Goal: Obtain resource: Download file/media

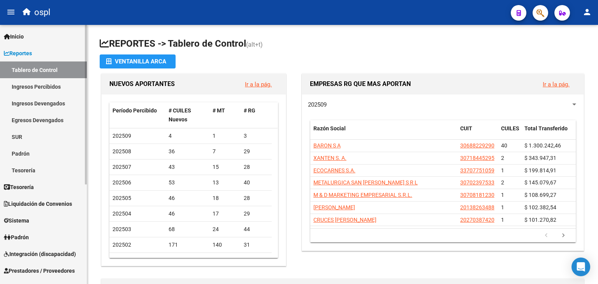
click at [44, 83] on link "Ingresos Percibidos" at bounding box center [43, 86] width 87 height 17
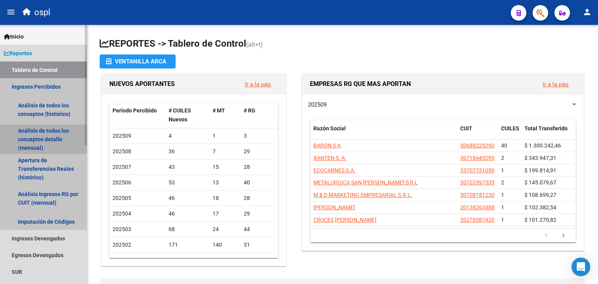
click at [58, 139] on link "Análisis de todos los conceptos detalle (mensual)" at bounding box center [43, 140] width 87 height 30
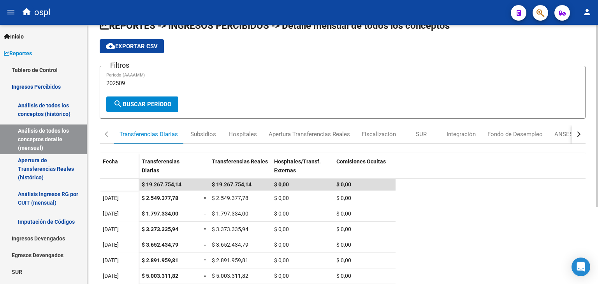
scroll to position [16, 0]
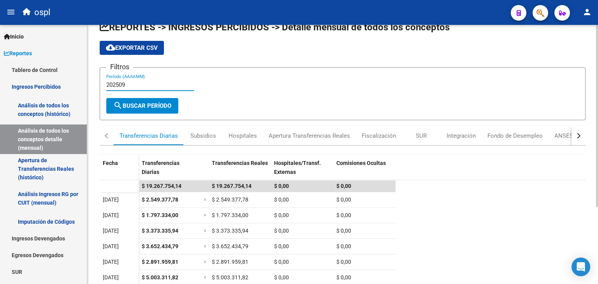
click at [157, 84] on input "202509" at bounding box center [150, 84] width 88 height 7
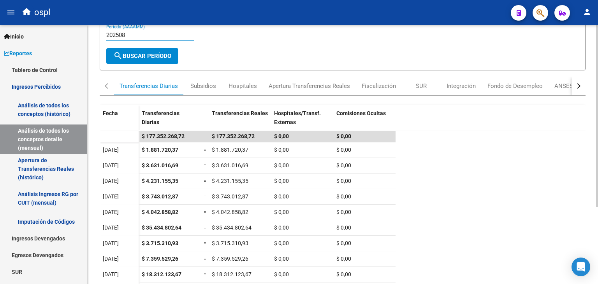
scroll to position [68, 0]
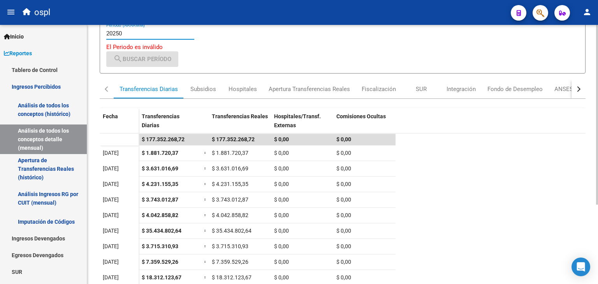
type input "202509"
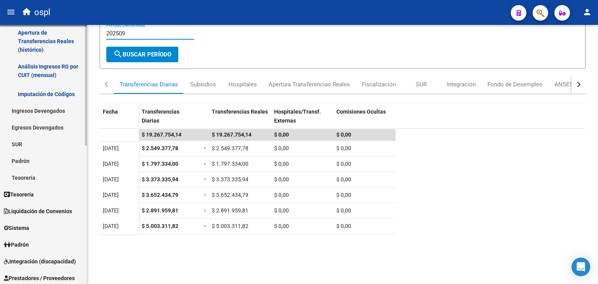
scroll to position [159, 0]
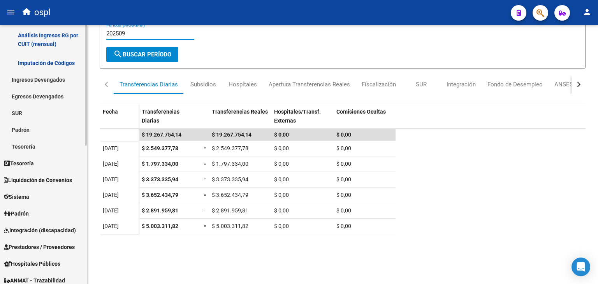
click at [47, 241] on link "Prestadores / Proveedores" at bounding box center [43, 247] width 87 height 17
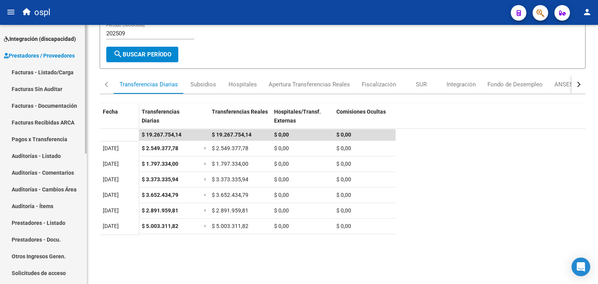
scroll to position [97, 0]
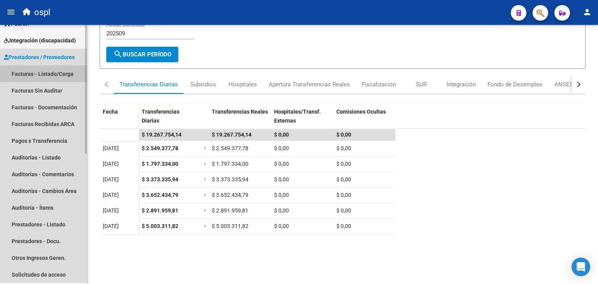
click at [41, 72] on link "Facturas - Listado/Carga" at bounding box center [43, 73] width 87 height 17
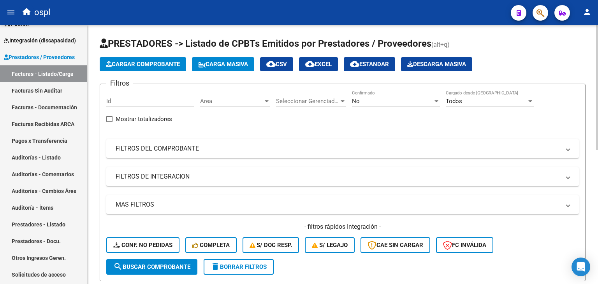
click at [413, 102] on div "No" at bounding box center [392, 101] width 81 height 7
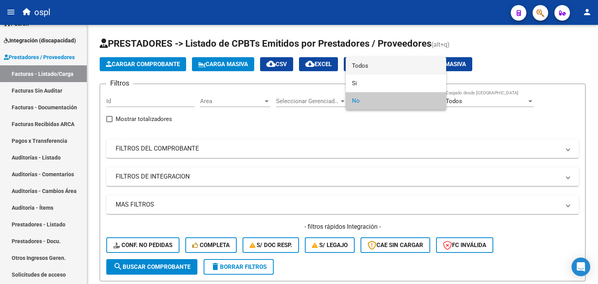
click at [391, 69] on span "Todos" at bounding box center [396, 66] width 88 height 18
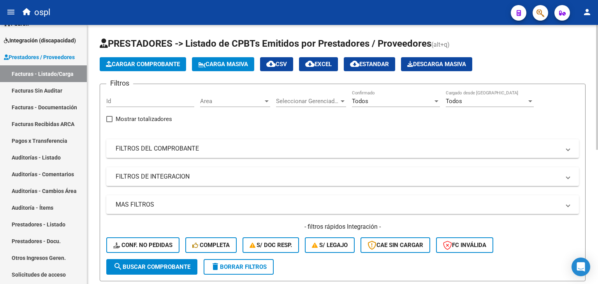
drag, startPoint x: 443, startPoint y: 157, endPoint x: 385, endPoint y: 136, distance: 61.7
click at [385, 136] on div "Filtros Id Area Area Seleccionar Gerenciador Seleccionar Gerenciador Todos Conf…" at bounding box center [342, 174] width 473 height 169
click at [384, 142] on mat-expansion-panel-header "FILTROS DEL COMPROBANTE" at bounding box center [342, 148] width 473 height 19
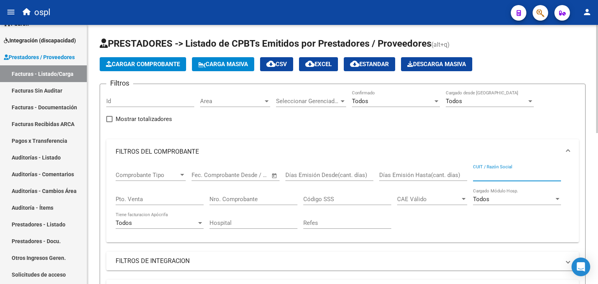
click at [501, 176] on input "CUIT / Razón Social" at bounding box center [517, 175] width 88 height 7
paste input "30710637365 VORS S.R.L."
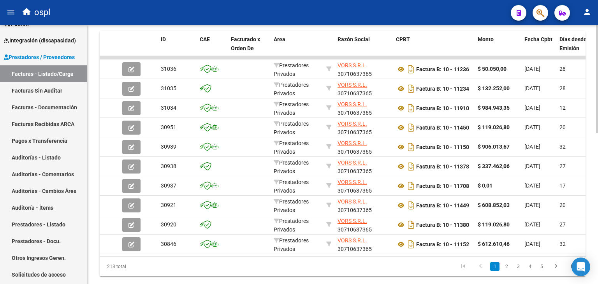
scroll to position [341, 0]
click at [508, 271] on link "2" at bounding box center [506, 266] width 9 height 9
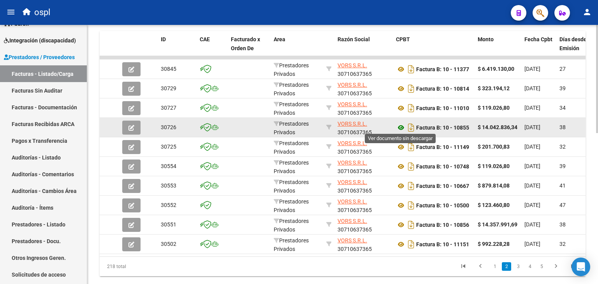
click at [401, 126] on icon at bounding box center [401, 127] width 10 height 9
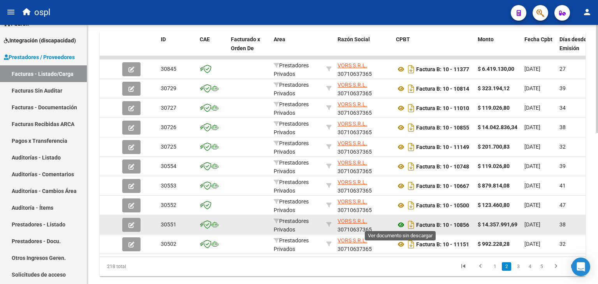
click at [401, 220] on icon at bounding box center [401, 224] width 10 height 9
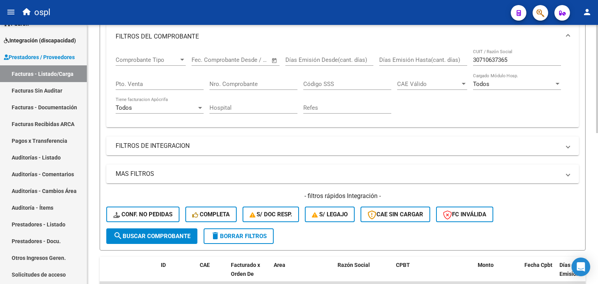
scroll to position [115, 0]
click at [498, 62] on input "30710637365" at bounding box center [517, 59] width 88 height 7
paste input "4889393"
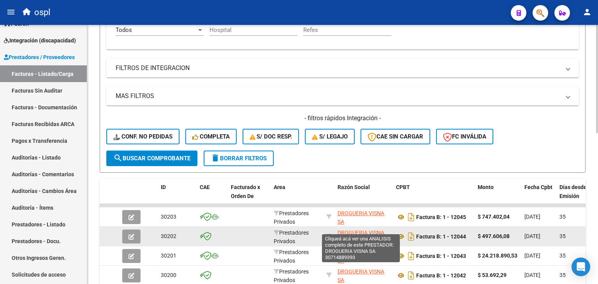
scroll to position [185, 0]
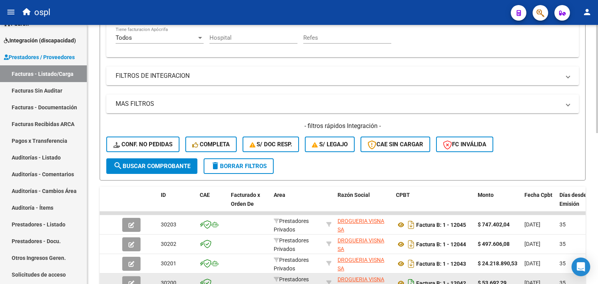
type input "30714889393"
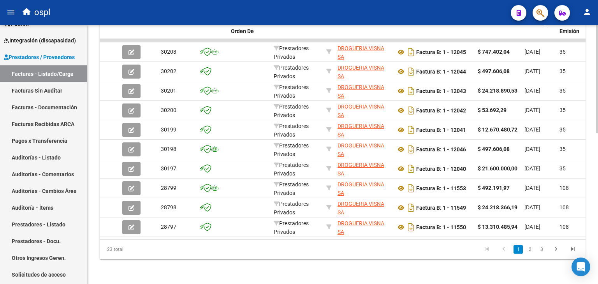
scroll to position [360, 0]
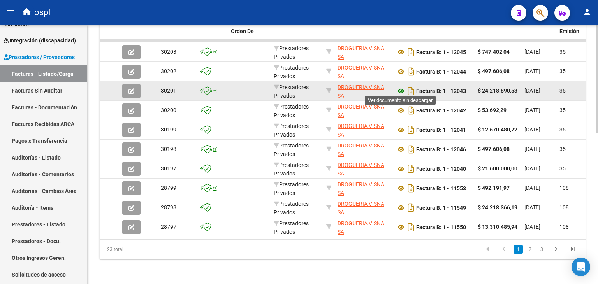
click at [402, 86] on icon at bounding box center [401, 90] width 10 height 9
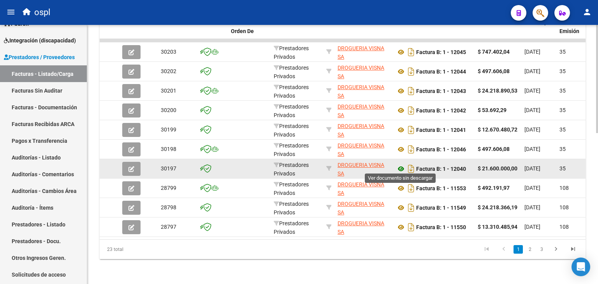
click at [401, 165] on icon at bounding box center [401, 168] width 10 height 9
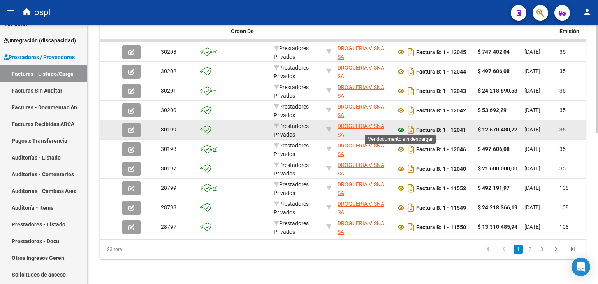
click at [400, 126] on icon at bounding box center [401, 129] width 10 height 9
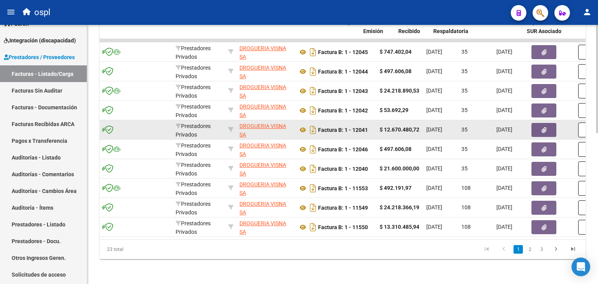
scroll to position [0, 197]
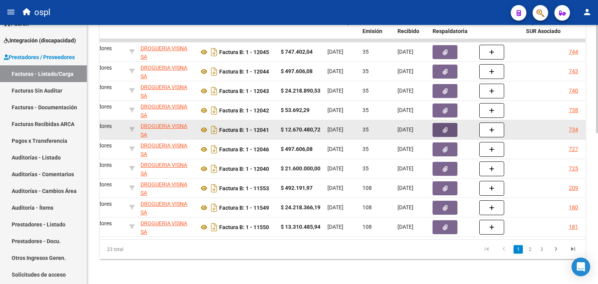
click at [444, 128] on icon "button" at bounding box center [445, 130] width 5 height 6
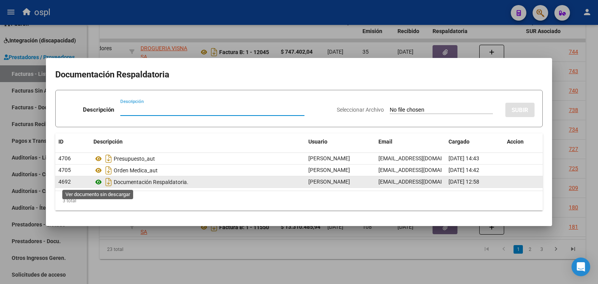
click at [98, 182] on icon at bounding box center [98, 182] width 10 height 9
